Goal: Browse casually

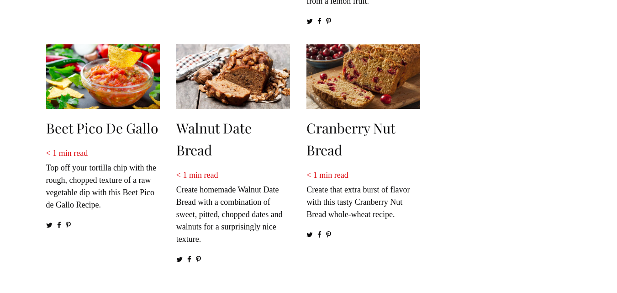
scroll to position [1309, 0]
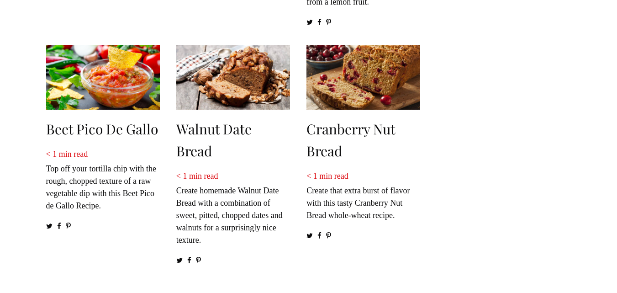
drag, startPoint x: 621, startPoint y: 33, endPoint x: 621, endPoint y: 281, distance: 248.1
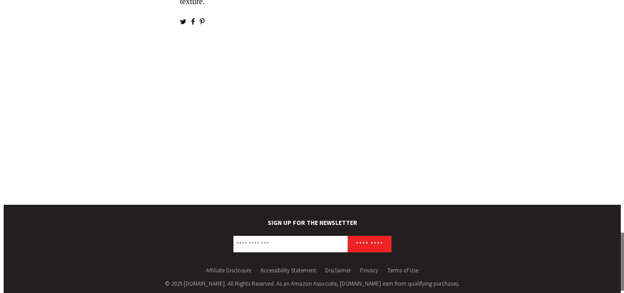
scroll to position [1577, 0]
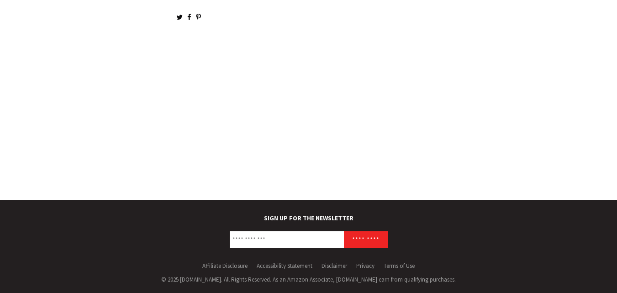
scroll to position [1711, 0]
